Goal: Navigation & Orientation: Find specific page/section

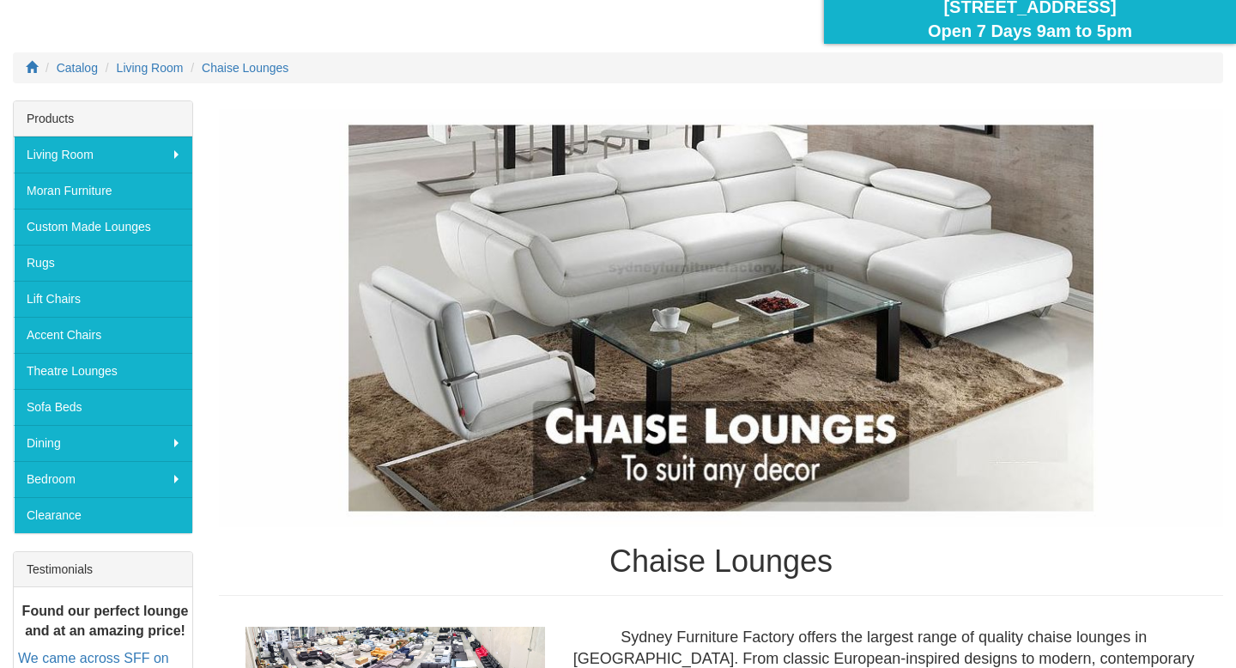
click at [688, 330] on img at bounding box center [721, 318] width 1004 height 419
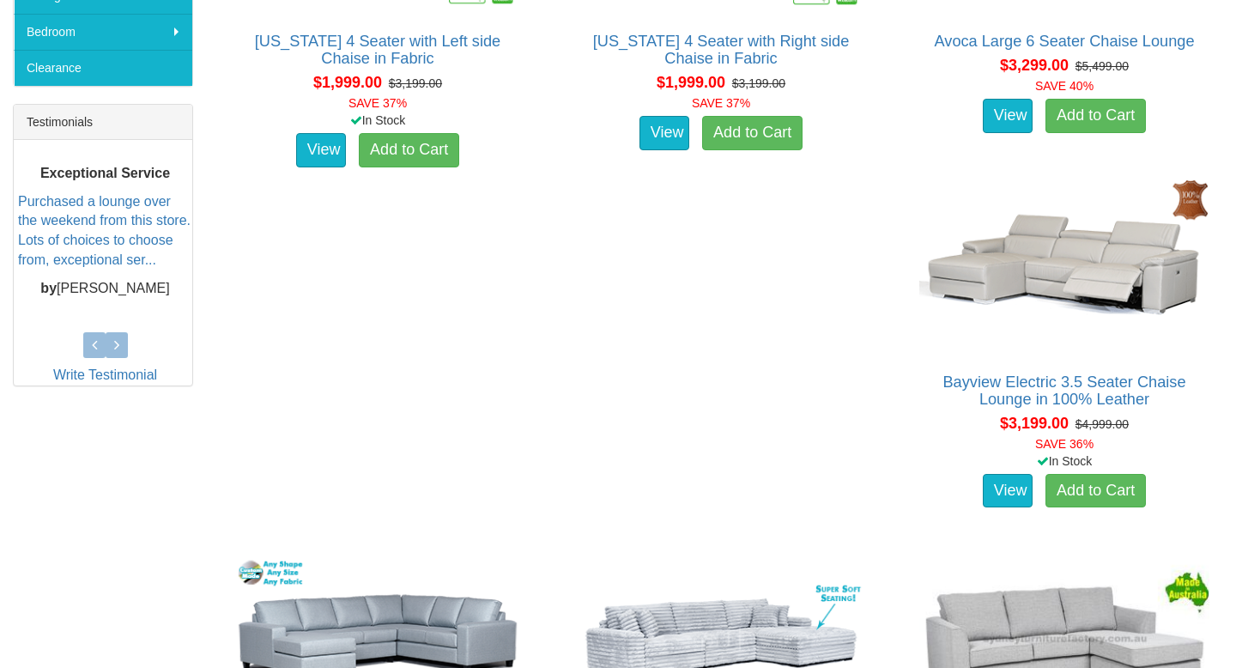
scroll to position [735, 0]
